Goal: Task Accomplishment & Management: Use online tool/utility

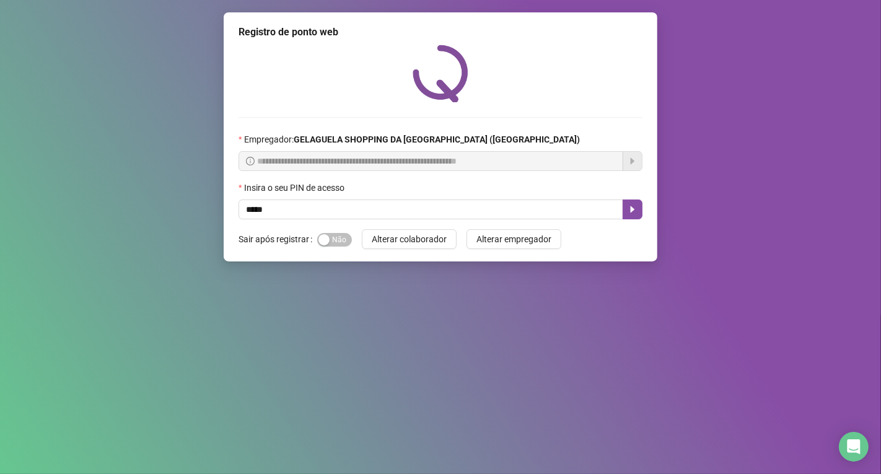
type input "*****"
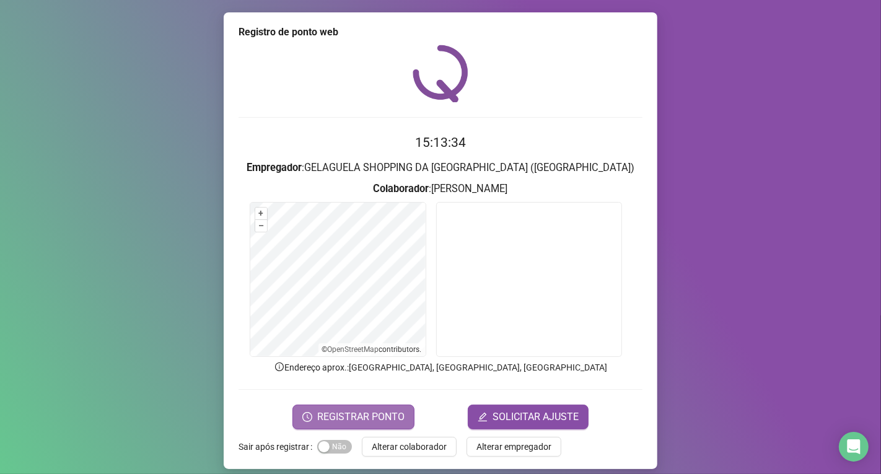
scroll to position [9, 0]
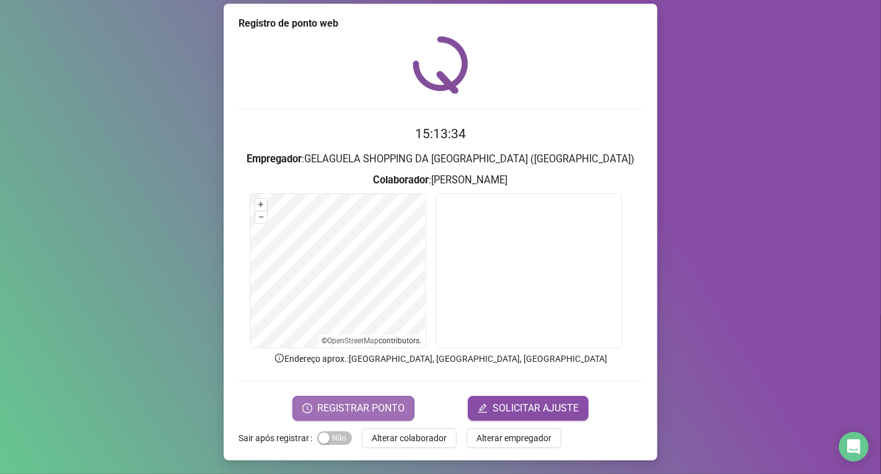
click at [351, 401] on span "REGISTRAR PONTO" at bounding box center [360, 408] width 87 height 15
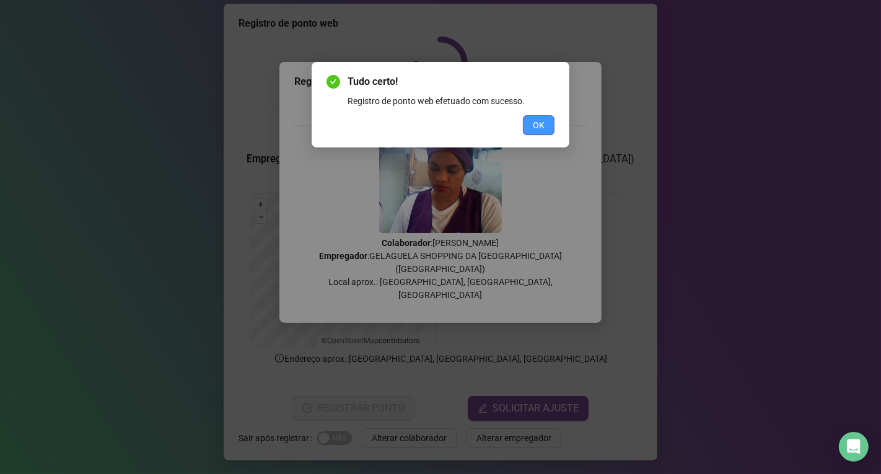
click at [540, 121] on span "OK" at bounding box center [539, 125] width 12 height 14
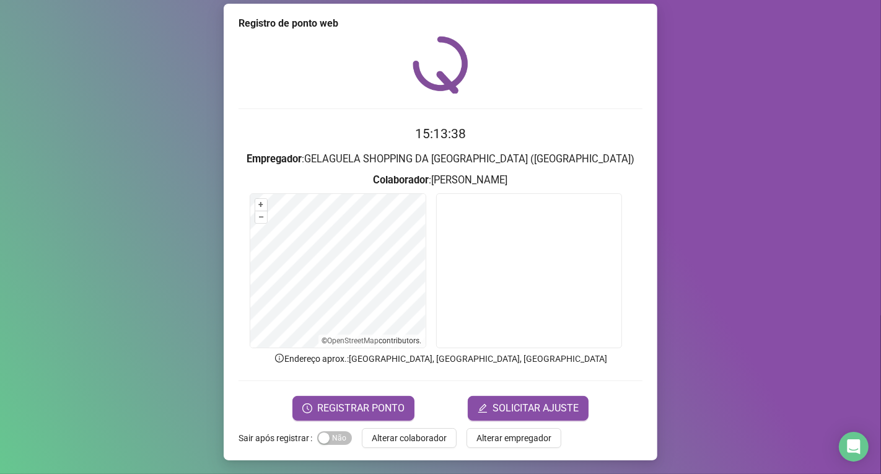
click at [413, 436] on span "Alterar colaborador" at bounding box center [409, 438] width 75 height 14
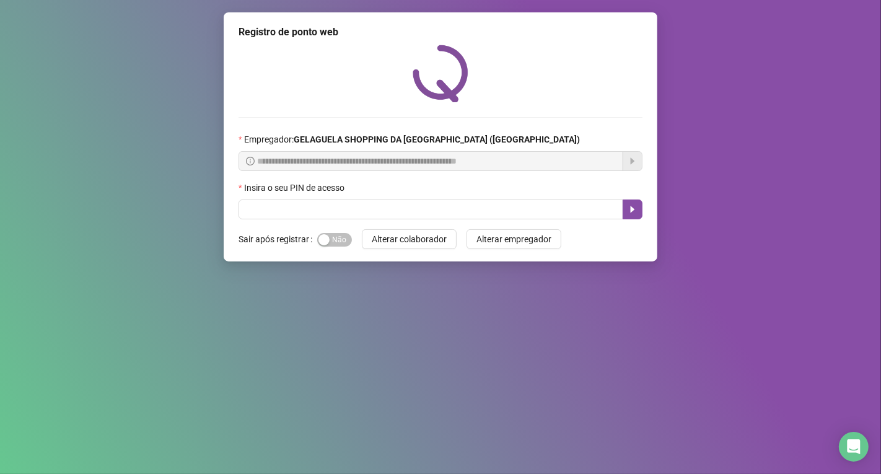
scroll to position [0, 0]
click at [261, 213] on input "text" at bounding box center [431, 210] width 385 height 20
type input "*****"
click at [632, 214] on icon "caret-right" at bounding box center [633, 210] width 10 height 10
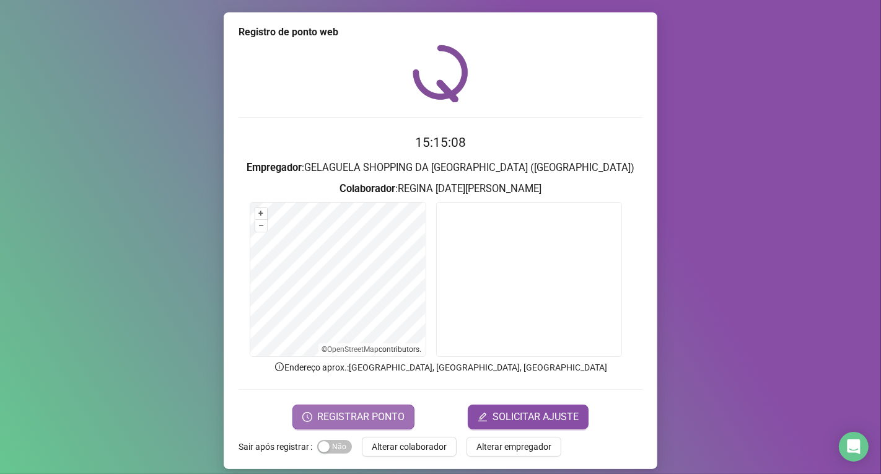
click at [390, 412] on span "REGISTRAR PONTO" at bounding box center [360, 417] width 87 height 15
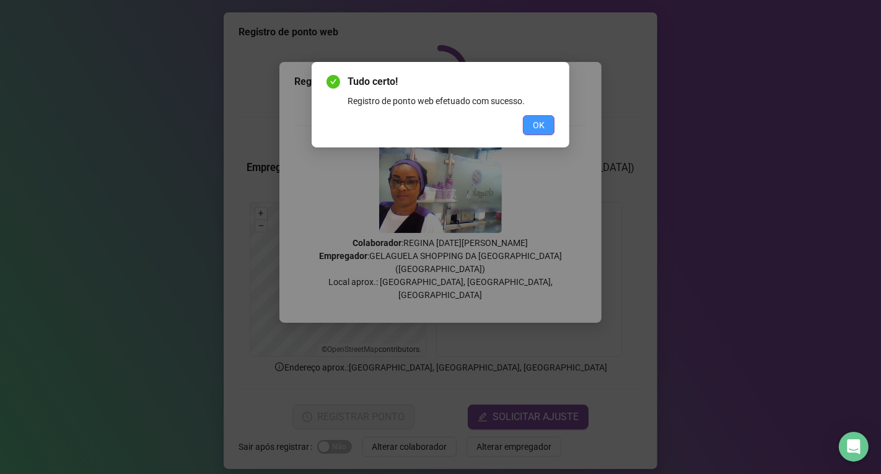
click at [542, 117] on button "OK" at bounding box center [539, 125] width 32 height 20
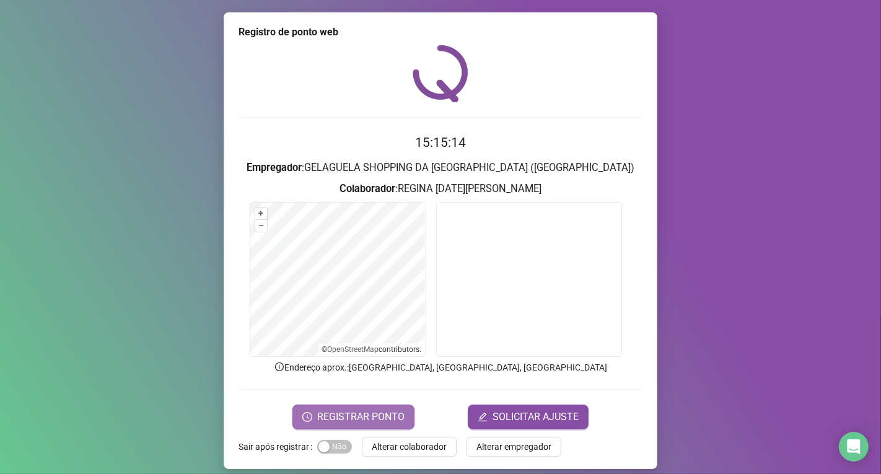
click at [372, 422] on span "REGISTRAR PONTO" at bounding box center [360, 417] width 87 height 15
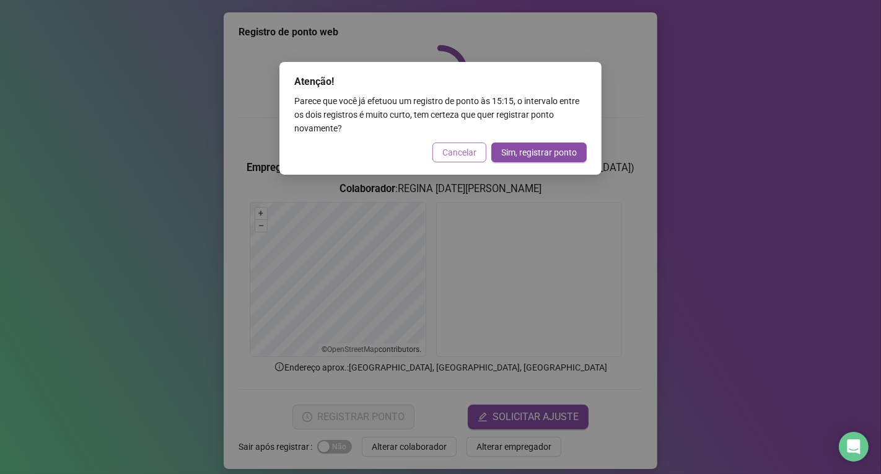
click at [465, 149] on span "Cancelar" at bounding box center [459, 153] width 34 height 14
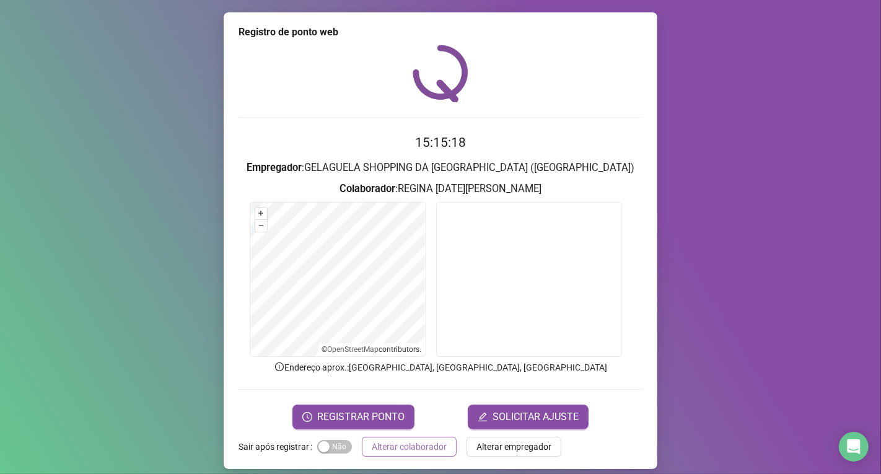
click at [441, 451] on button "Alterar colaborador" at bounding box center [409, 447] width 95 height 20
